Goal: Information Seeking & Learning: Learn about a topic

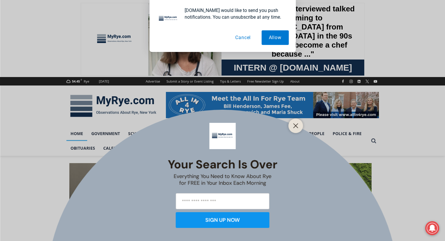
click at [242, 38] on button "Cancel" at bounding box center [243, 37] width 30 height 15
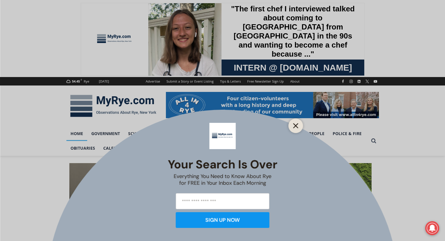
click at [295, 124] on icon "Close" at bounding box center [295, 125] width 5 height 5
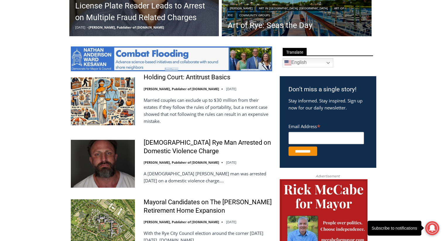
scroll to position [316, 0]
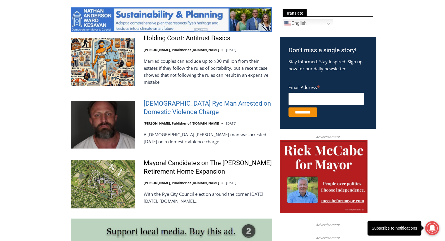
click at [172, 110] on link "42 Year Old Rye Man Arrested on Domestic Violence Charge" at bounding box center [208, 108] width 128 height 17
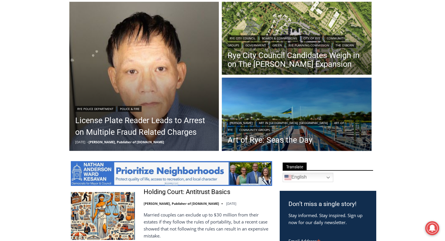
scroll to position [149, 0]
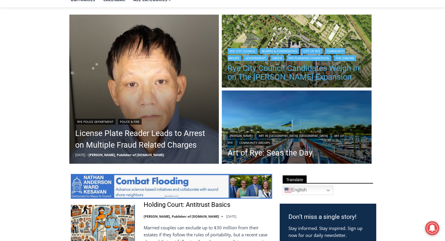
click at [309, 76] on link "Rye City Council Candidates Weigh in on The [PERSON_NAME] Expansion" at bounding box center [296, 73] width 138 height 18
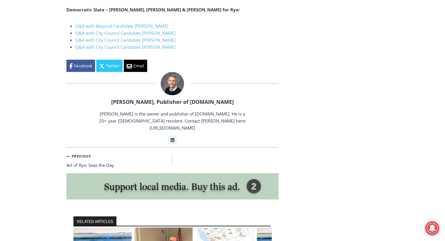
scroll to position [1175, 0]
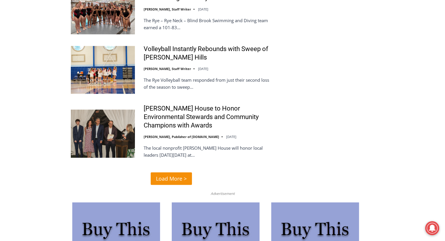
scroll to position [1425, 0]
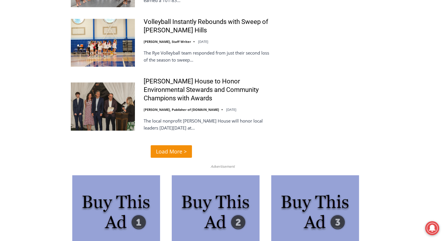
click at [162, 148] on span "Load More >" at bounding box center [171, 152] width 31 height 8
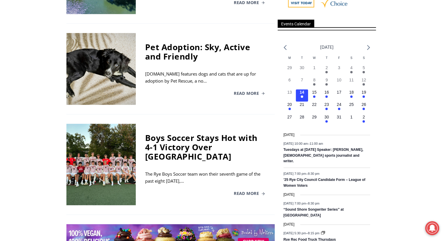
scroll to position [665, 0]
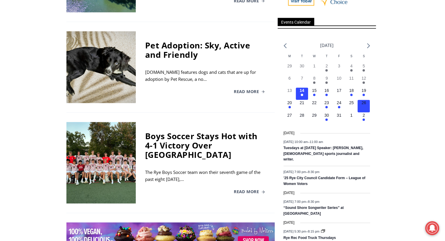
click at [363, 102] on time "26" at bounding box center [363, 103] width 5 height 5
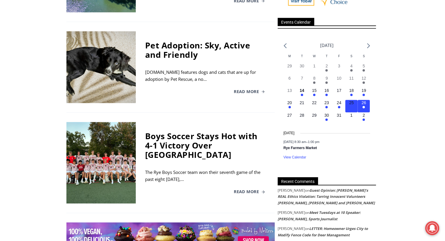
click at [350, 103] on time "25" at bounding box center [351, 103] width 5 height 5
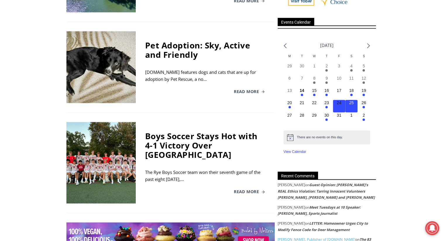
click at [339, 103] on time "24" at bounding box center [338, 103] width 5 height 5
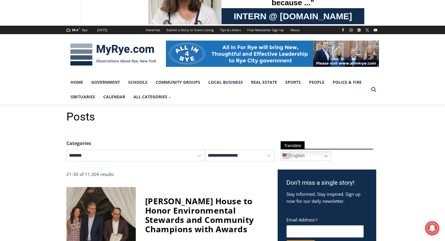
scroll to position [0, 0]
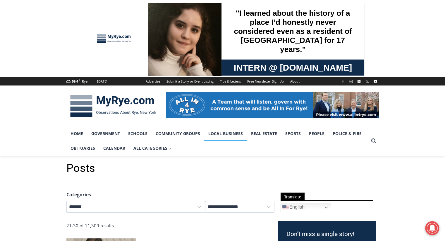
click at [226, 136] on link "Local Business" at bounding box center [225, 134] width 43 height 15
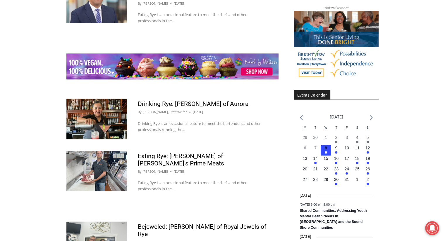
scroll to position [729, 0]
